Goal: Navigation & Orientation: Go to known website

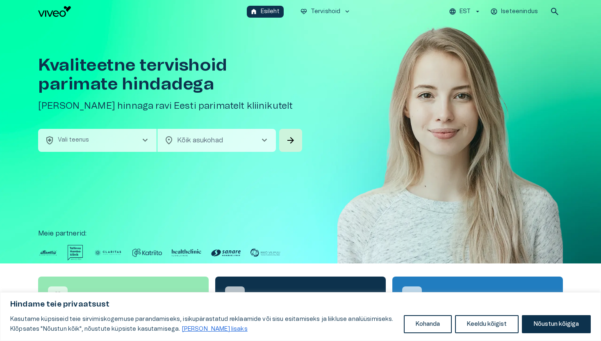
click at [467, 12] on p "EST" at bounding box center [465, 11] width 11 height 9
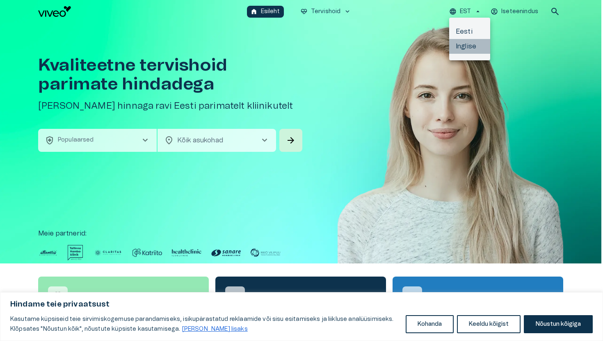
click at [468, 42] on li "Inglise" at bounding box center [469, 46] width 41 height 15
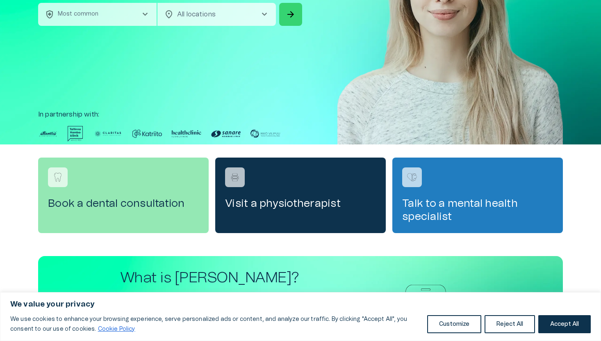
scroll to position [225, 0]
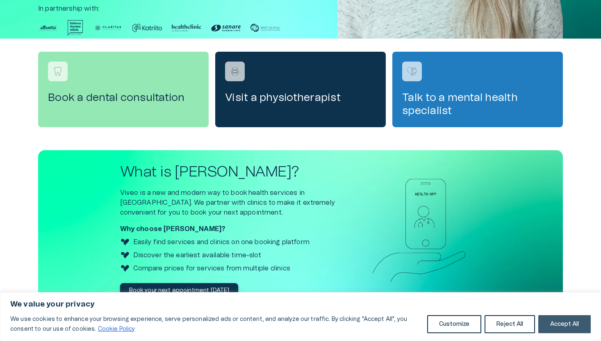
click at [578, 325] on button "Accept All" at bounding box center [565, 324] width 53 height 18
